Goal: Find contact information: Find contact information

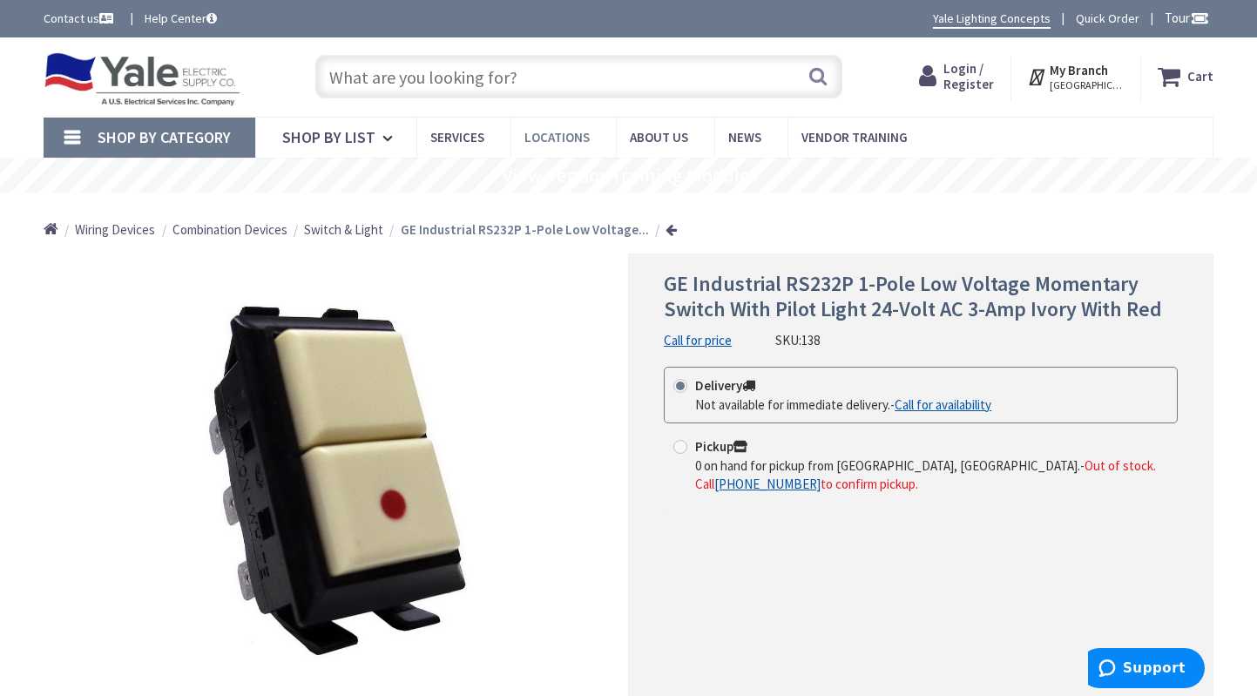
click at [547, 139] on span "Locations" at bounding box center [557, 137] width 65 height 17
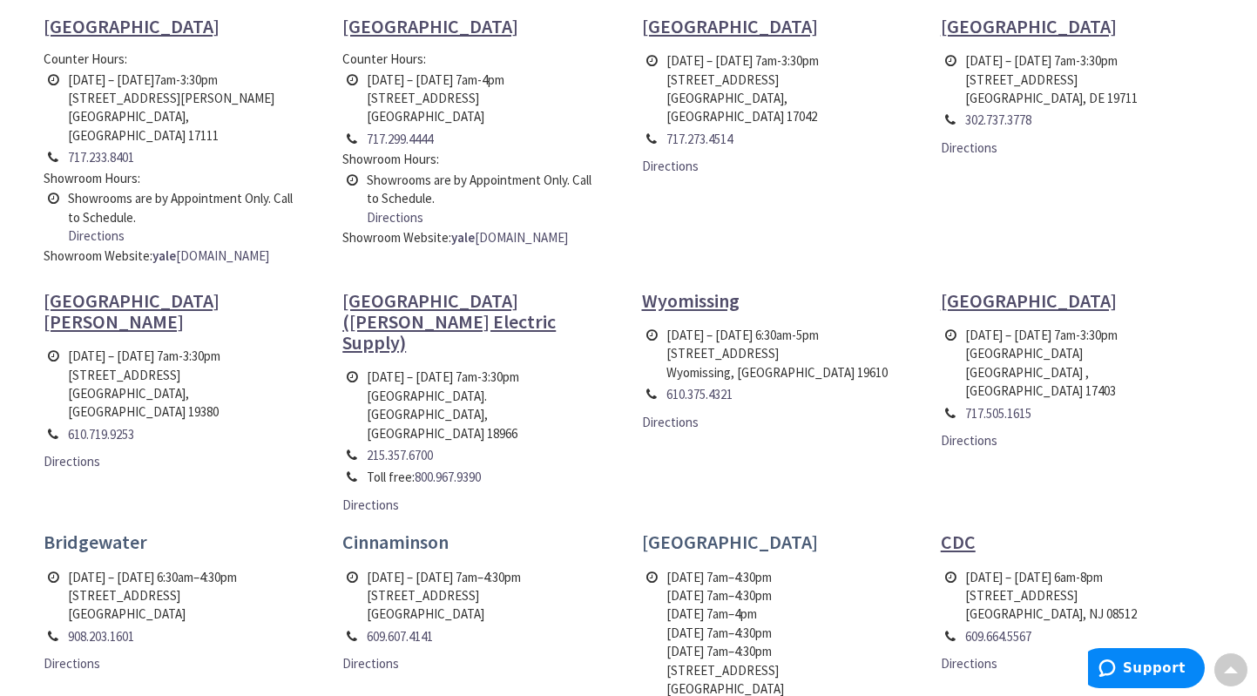
scroll to position [697, 0]
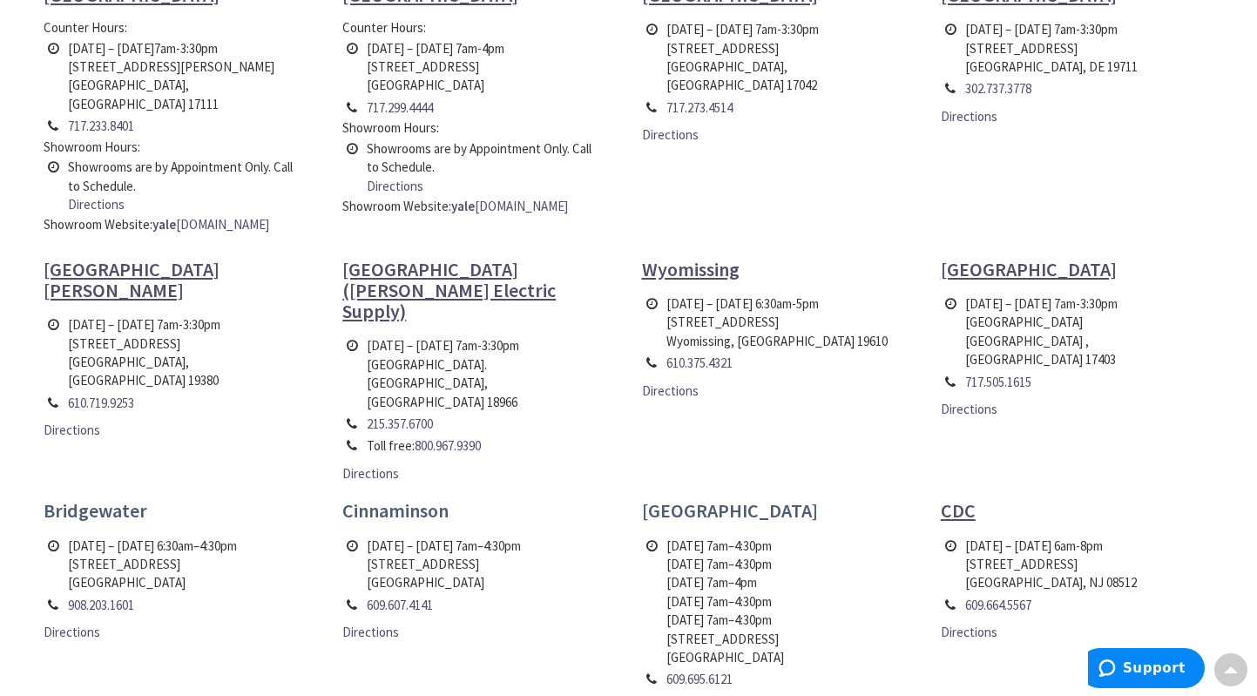
click at [667, 695] on link "Directions" at bounding box center [670, 707] width 57 height 18
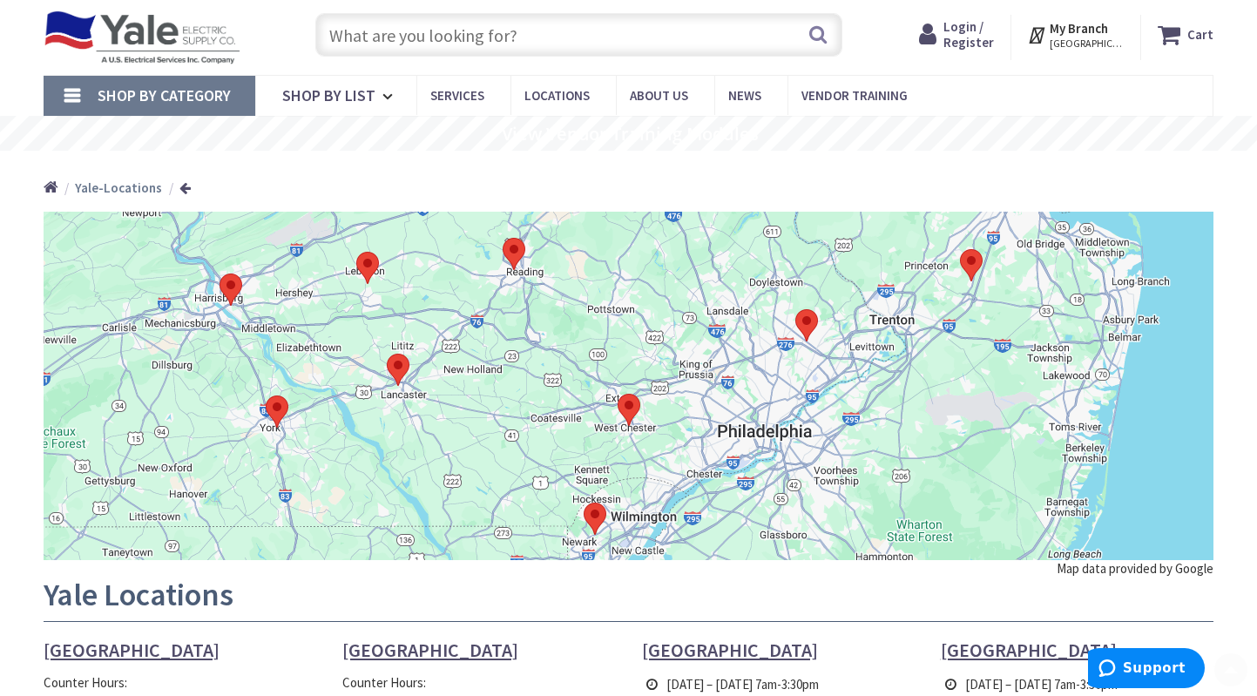
scroll to position [0, 0]
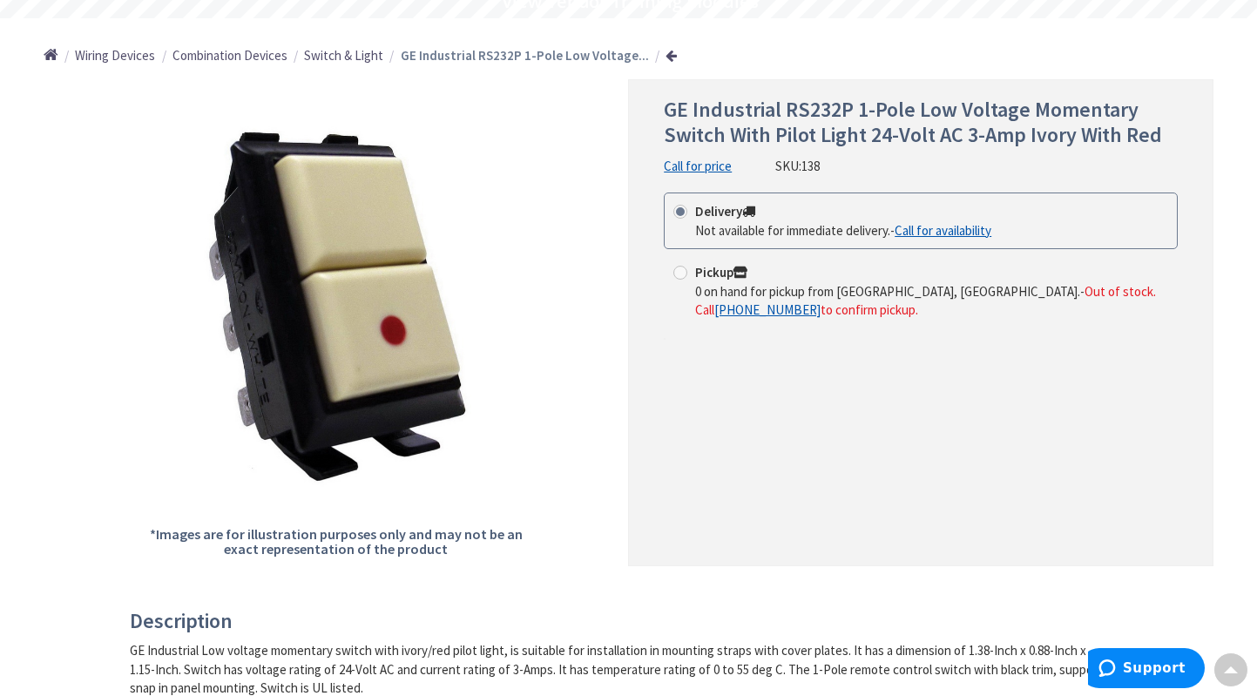
scroll to position [87, 0]
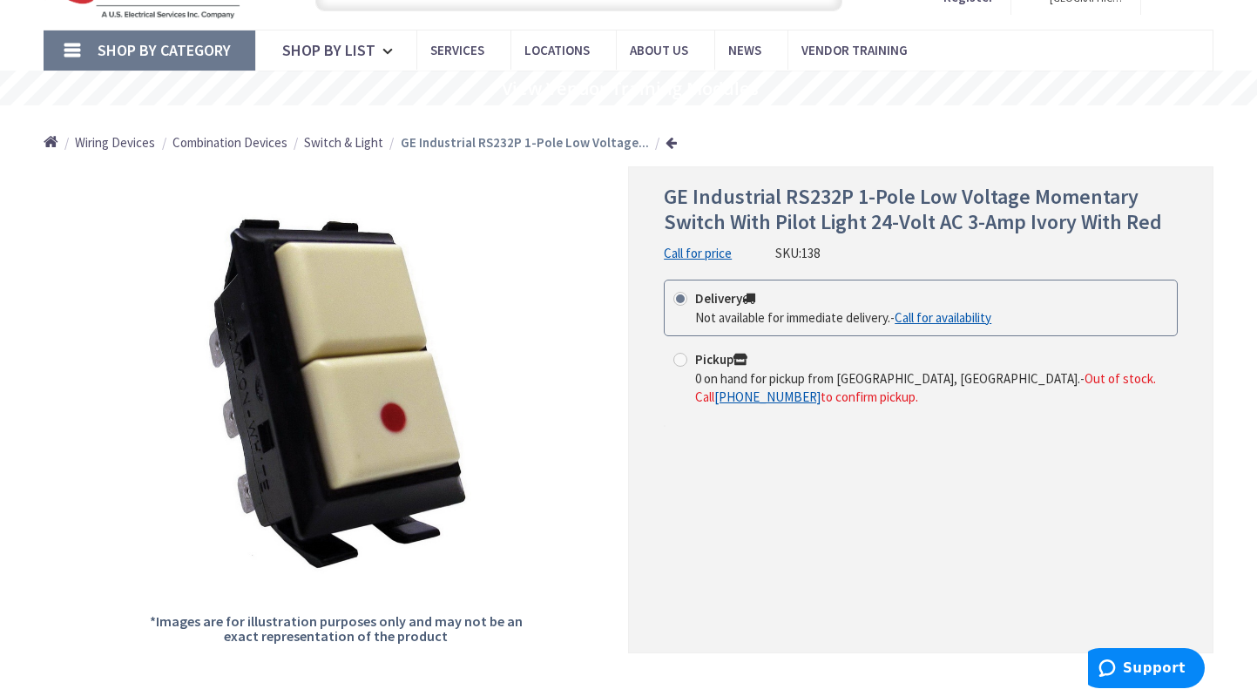
click at [968, 316] on link "Call for availability" at bounding box center [943, 317] width 97 height 18
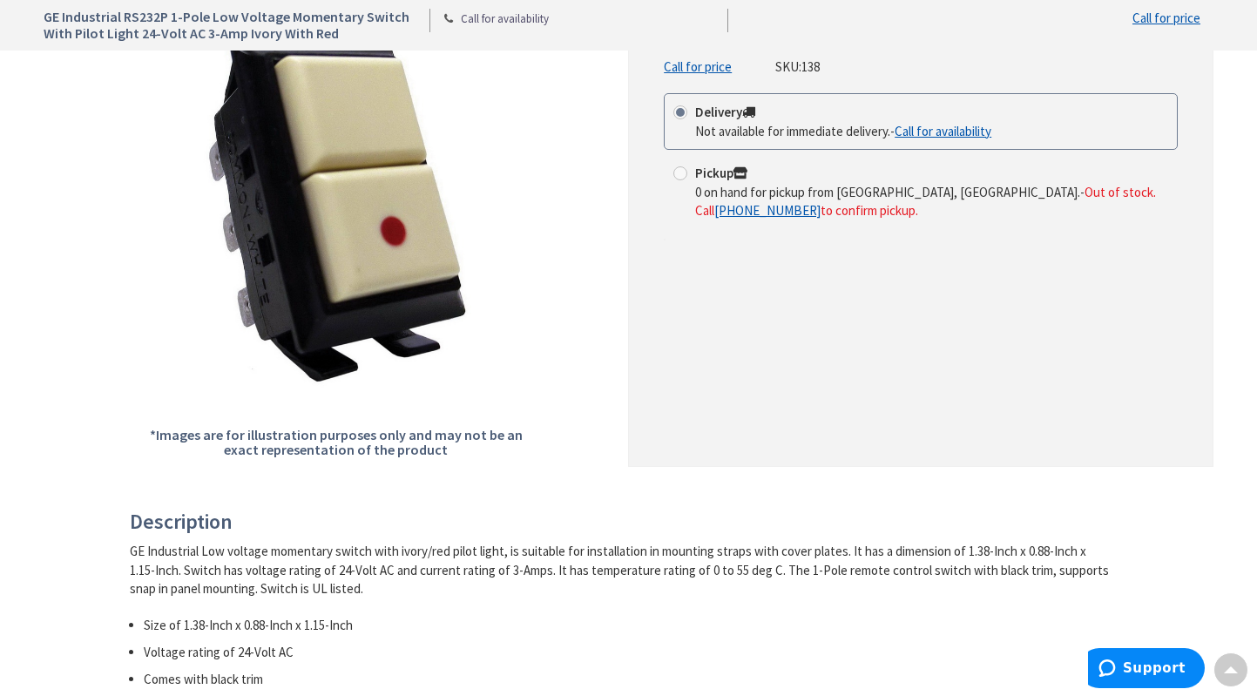
scroll to position [349, 0]
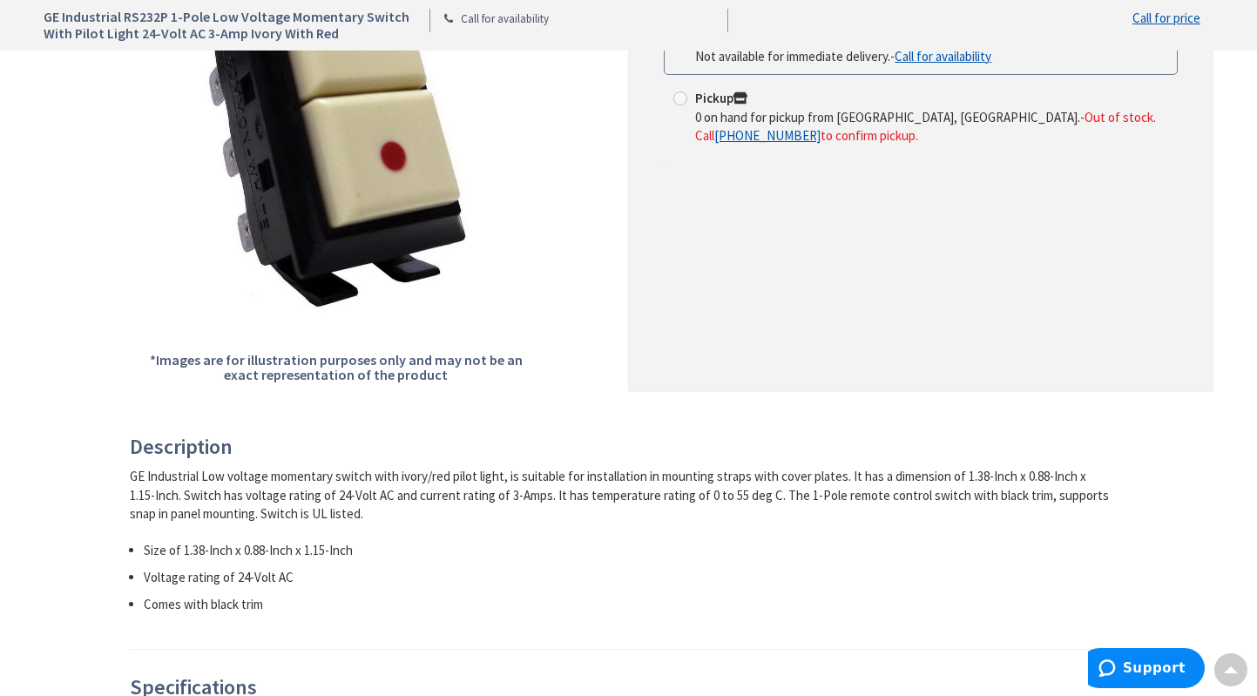
click at [521, 17] on link "Call for availability" at bounding box center [505, 19] width 88 height 17
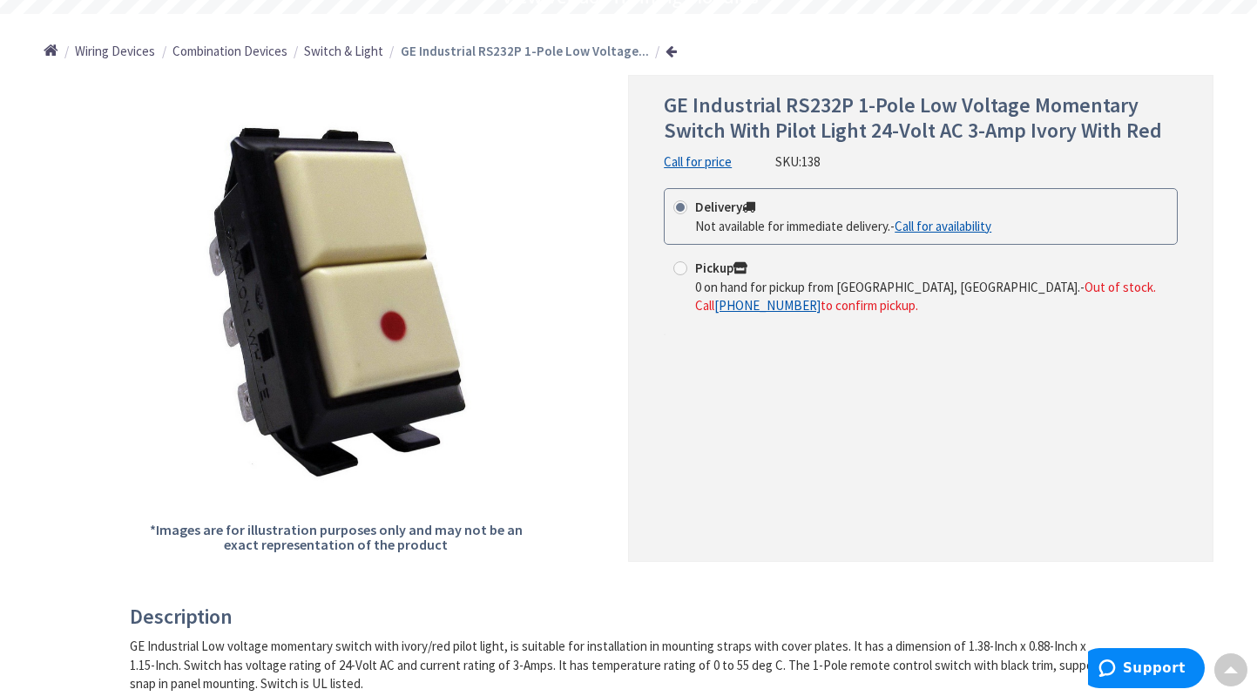
scroll to position [174, 0]
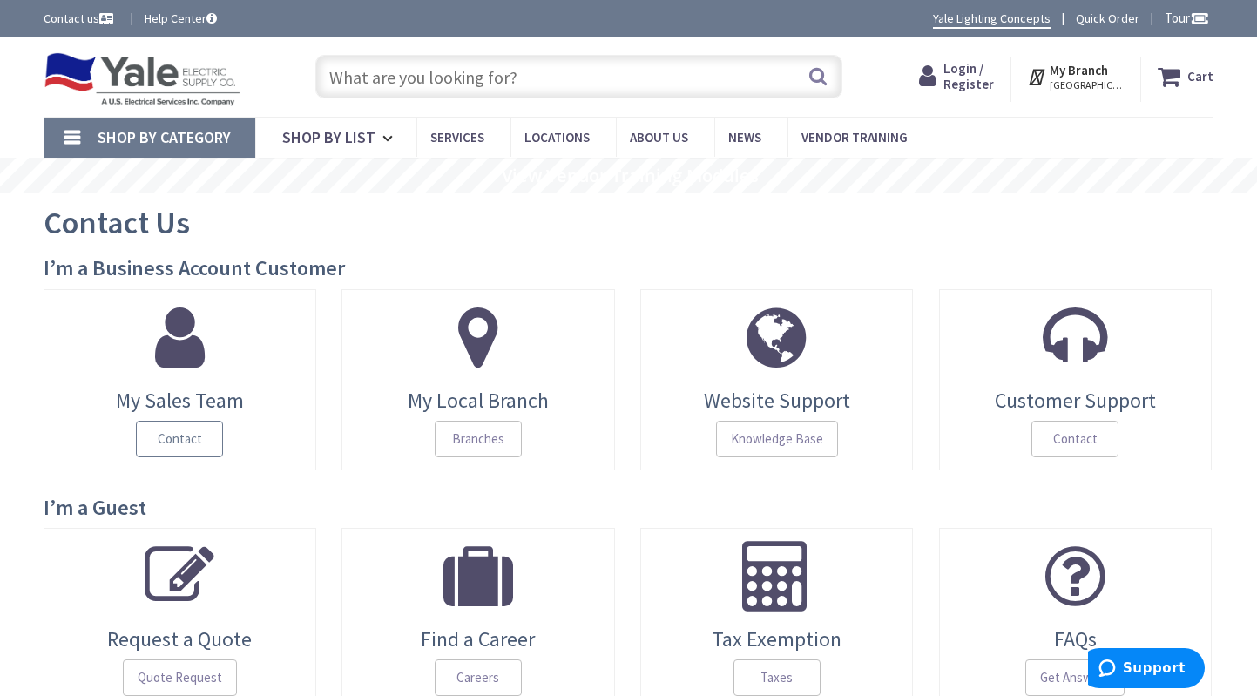
click at [200, 437] on span "Contact" at bounding box center [179, 439] width 87 height 37
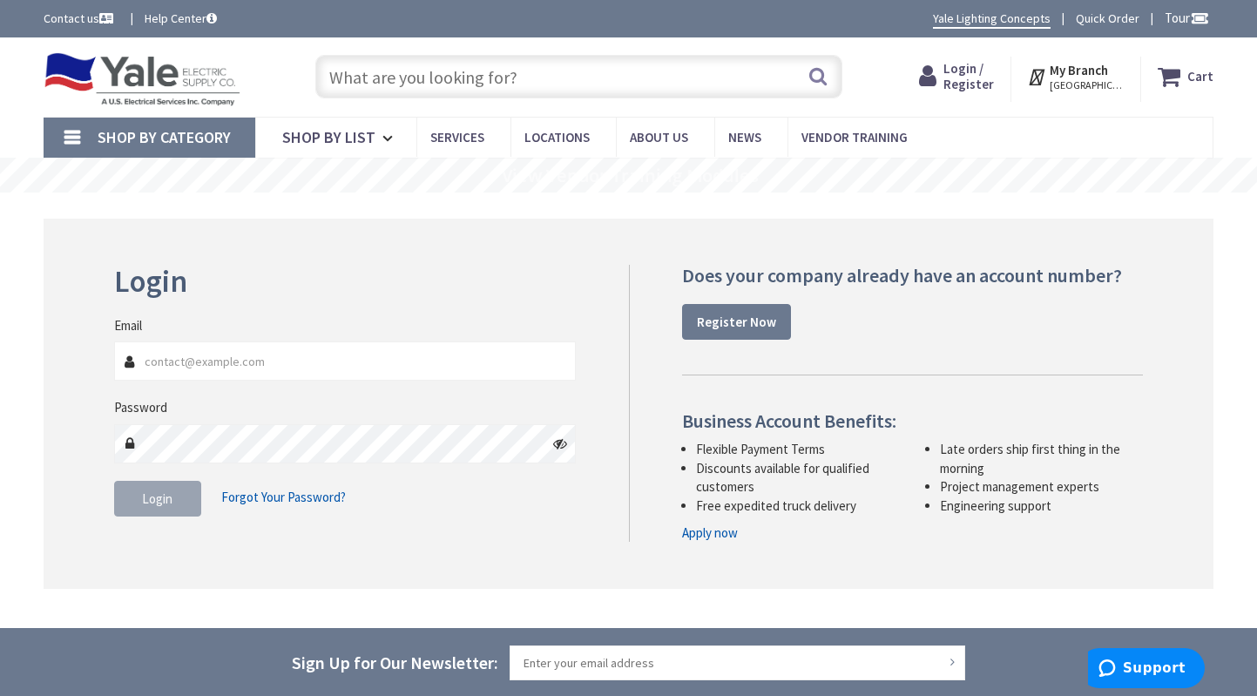
click at [289, 362] on input "Email" at bounding box center [345, 361] width 462 height 39
type input "[EMAIL_ADDRESS][DOMAIN_NAME]"
click at [396, 352] on input "[EMAIL_ADDRESS][DOMAIN_NAME]" at bounding box center [345, 361] width 462 height 39
click at [398, 358] on input "[EMAIL_ADDRESS][DOMAIN_NAME]" at bounding box center [345, 361] width 462 height 39
click at [394, 354] on input "[EMAIL_ADDRESS][DOMAIN_NAME]" at bounding box center [345, 361] width 462 height 39
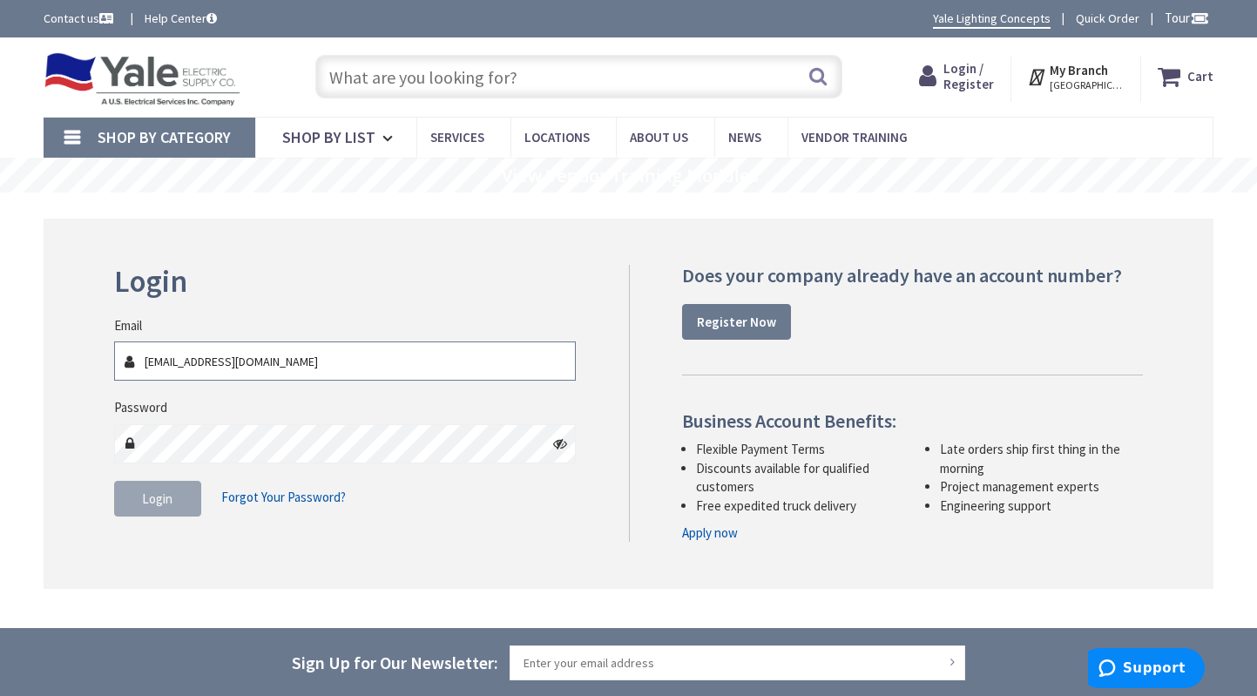
click at [393, 352] on input "[EMAIL_ADDRESS][DOMAIN_NAME]" at bounding box center [345, 361] width 462 height 39
click at [559, 448] on icon at bounding box center [560, 444] width 14 height 14
click at [557, 442] on icon at bounding box center [560, 444] width 14 height 14
click at [303, 360] on input "[EMAIL_ADDRESS][DOMAIN_NAME]" at bounding box center [345, 361] width 462 height 39
click at [563, 449] on icon at bounding box center [560, 444] width 14 height 14
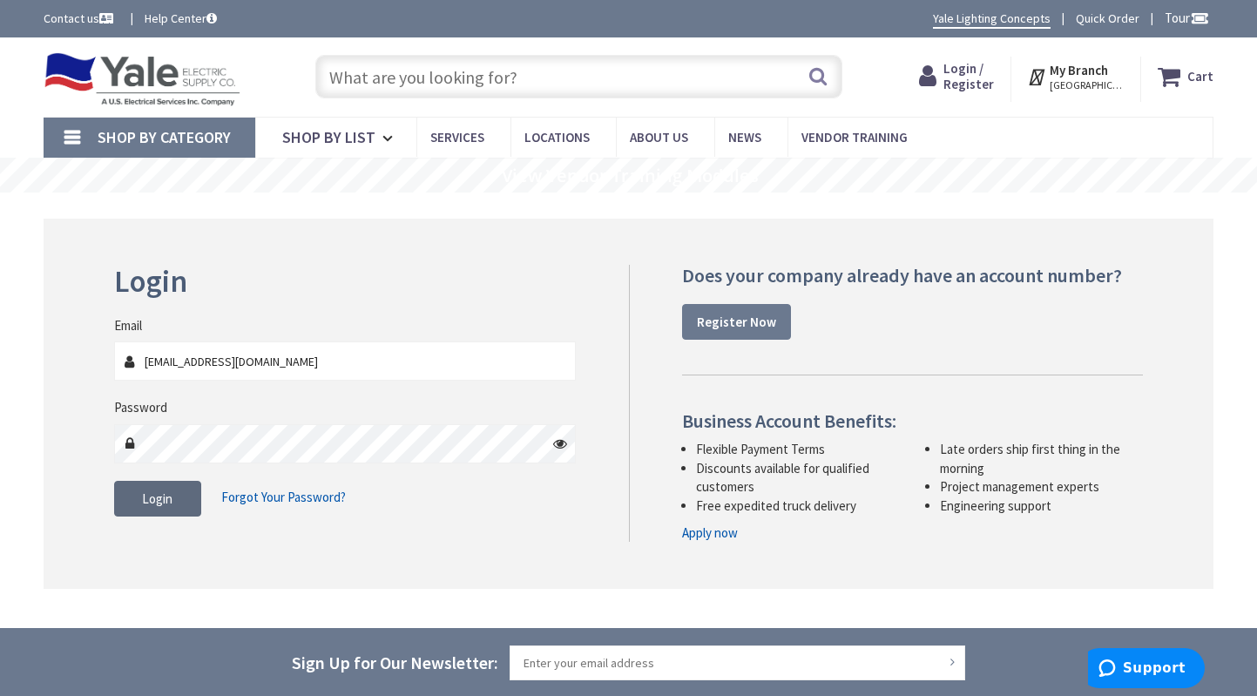
click at [169, 504] on span "Login" at bounding box center [157, 499] width 30 height 17
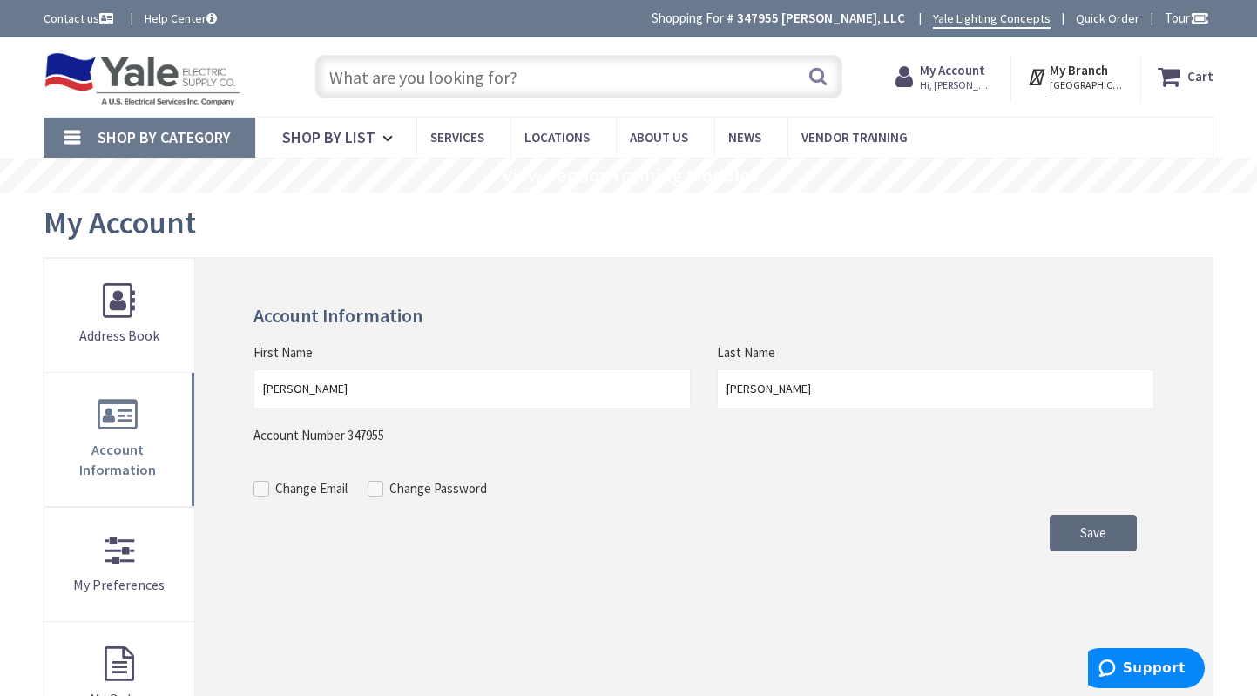
click at [1112, 531] on button "Save" at bounding box center [1093, 533] width 87 height 37
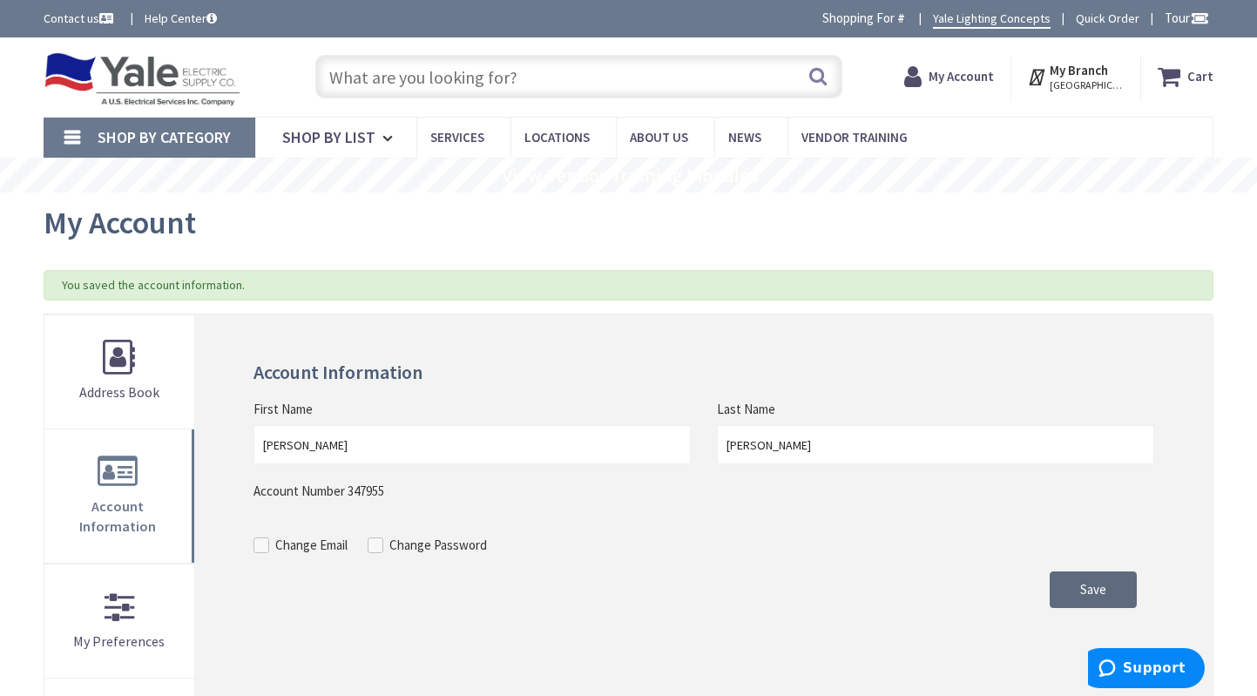
click at [1108, 585] on button "Save" at bounding box center [1093, 590] width 87 height 37
click at [387, 135] on icon at bounding box center [391, 138] width 17 height 38
click at [459, 138] on span "Services" at bounding box center [457, 137] width 54 height 17
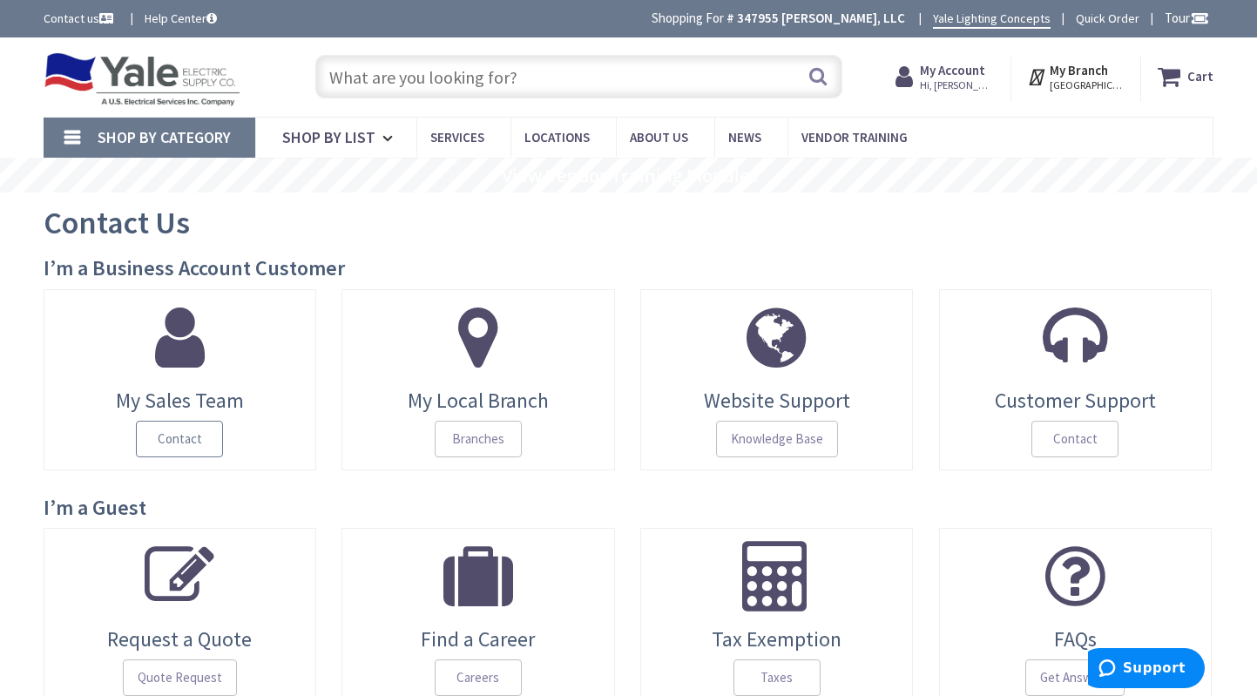
click at [199, 440] on span "Contact" at bounding box center [179, 439] width 87 height 37
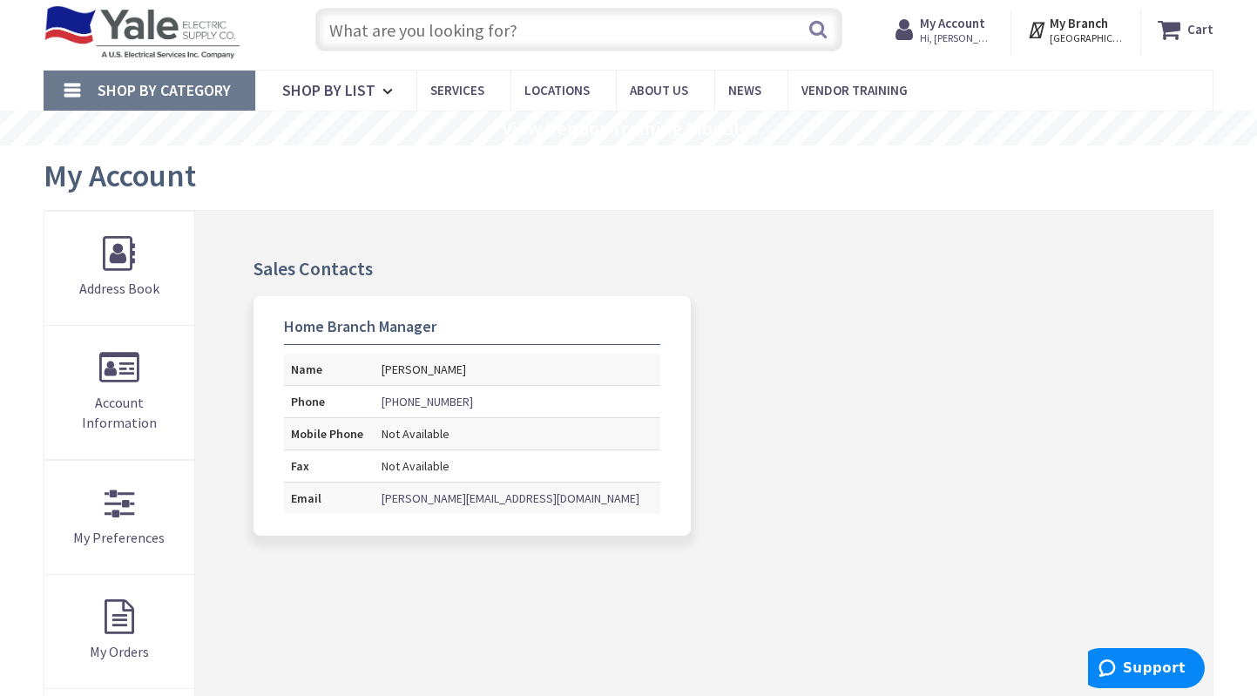
scroll to position [87, 0]
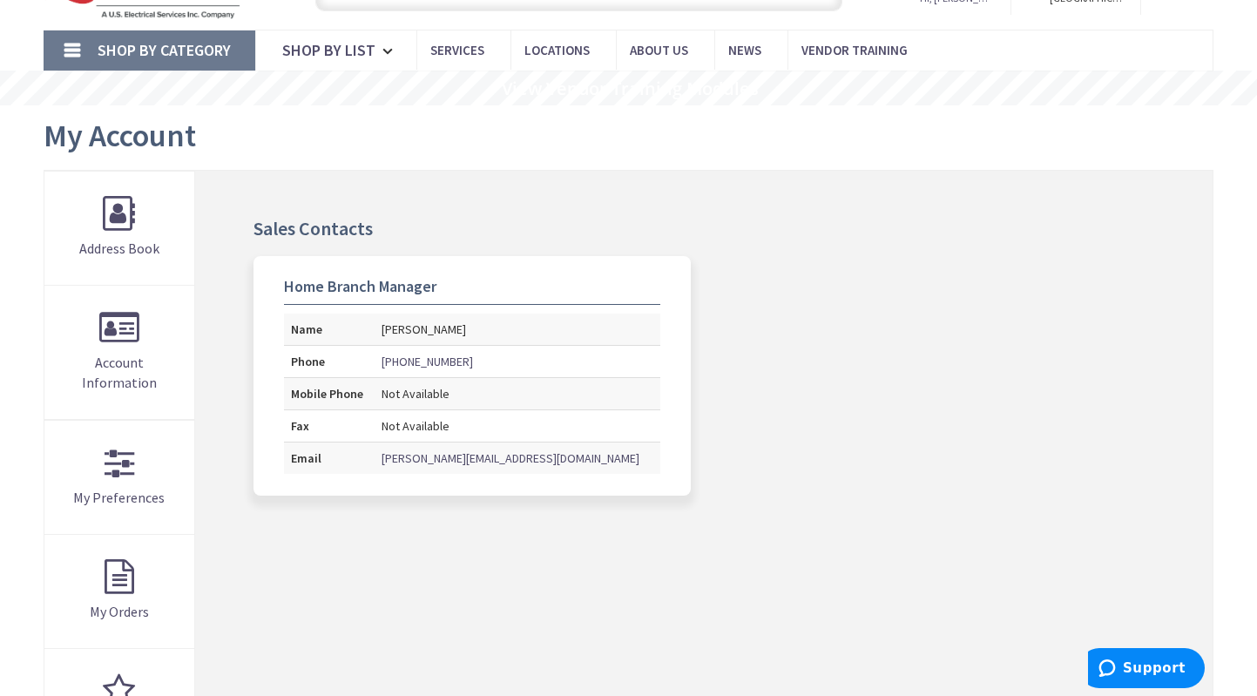
click at [512, 460] on link "z.hanna@yaleelectricsupply.com" at bounding box center [511, 458] width 258 height 17
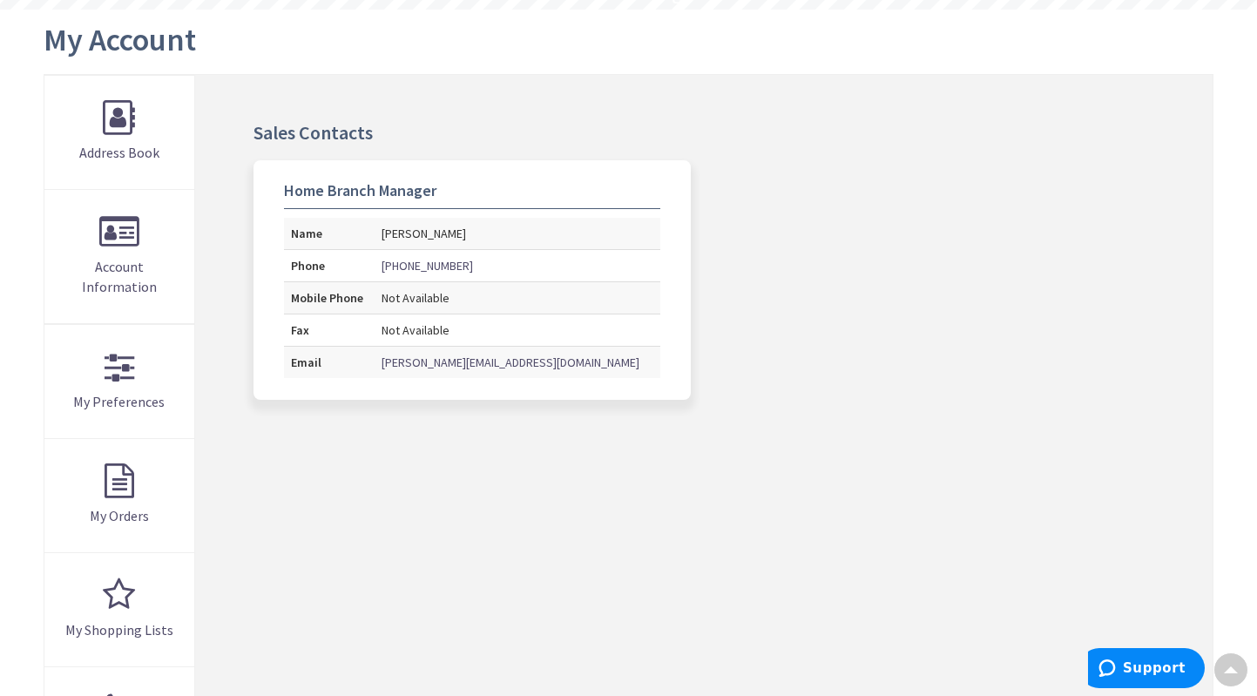
scroll to position [0, 0]
